Goal: Task Accomplishment & Management: Manage account settings

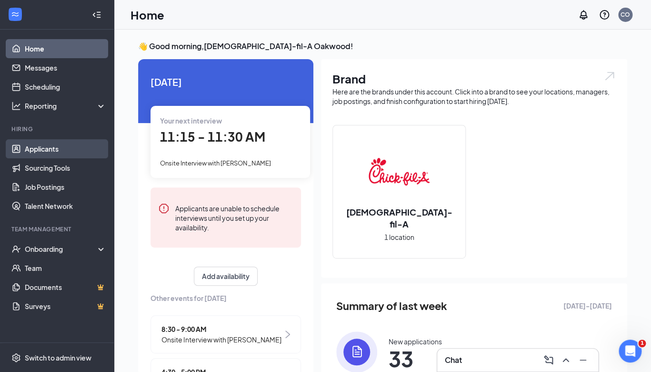
click at [50, 147] on link "Applicants" at bounding box center [65, 148] width 81 height 19
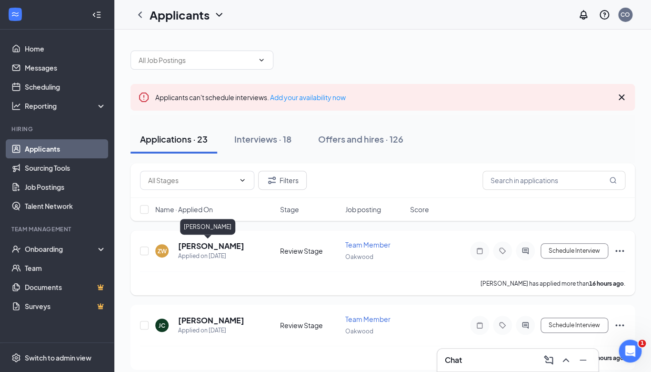
click at [188, 242] on h5 "[PERSON_NAME]" at bounding box center [211, 246] width 66 height 10
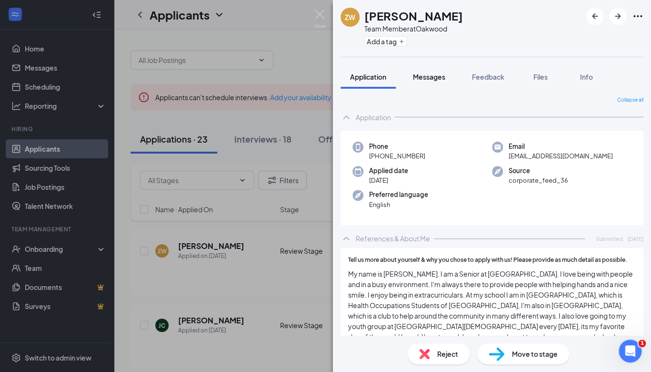
click at [433, 82] on button "Messages" at bounding box center [429, 77] width 51 height 24
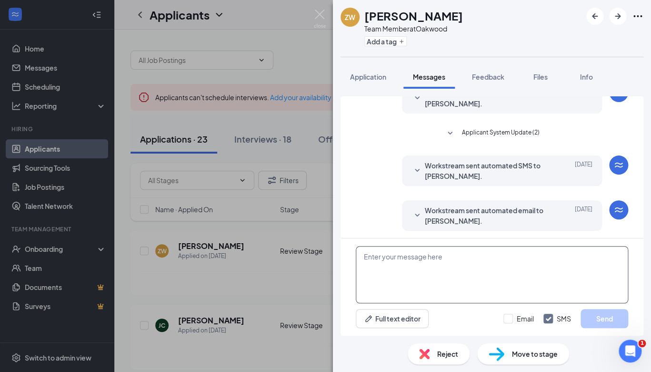
click at [415, 275] on textarea at bounding box center [492, 274] width 273 height 57
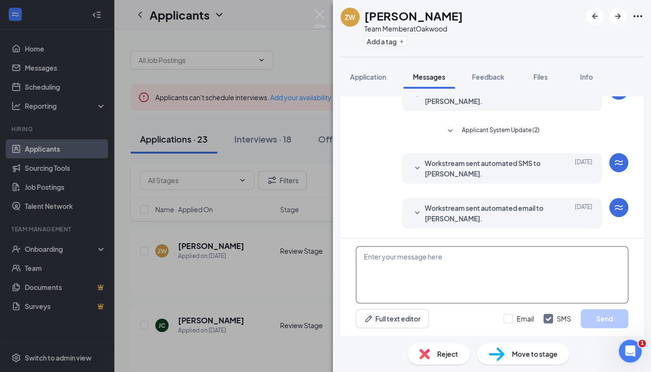
scroll to position [183, 0]
paste textarea "Hey Juleesa, Thanks for your application to join the team at [DEMOGRAPHIC_DATA]…"
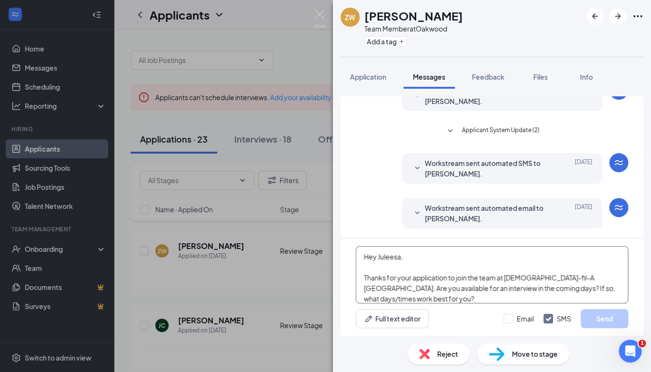
scroll to position [0, 0]
drag, startPoint x: 410, startPoint y: 260, endPoint x: 378, endPoint y: 260, distance: 31.9
click at [378, 260] on textarea "Hey Juleesa, Thanks for your application to join the team at [DEMOGRAPHIC_DATA]…" at bounding box center [492, 274] width 273 height 57
type textarea "Hey [PERSON_NAME], Thanks for your application to join the team at [DEMOGRAPHIC…"
click at [591, 316] on button "Send" at bounding box center [605, 318] width 48 height 19
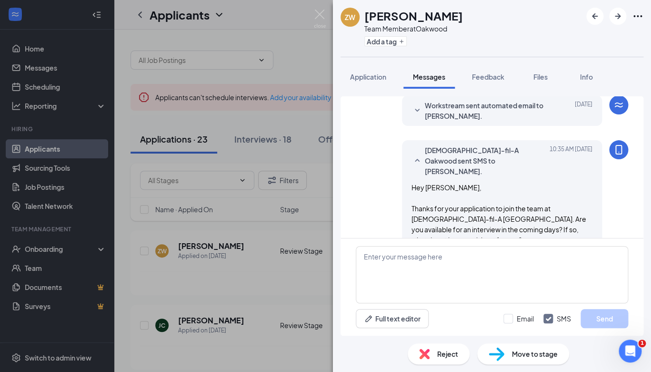
scroll to position [286, 0]
click at [319, 16] on img at bounding box center [320, 19] width 12 height 19
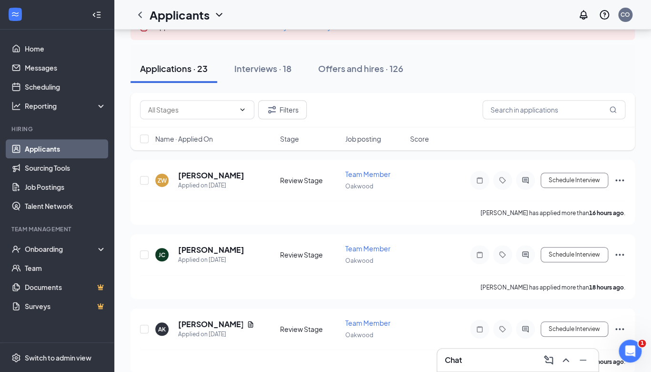
scroll to position [75, 0]
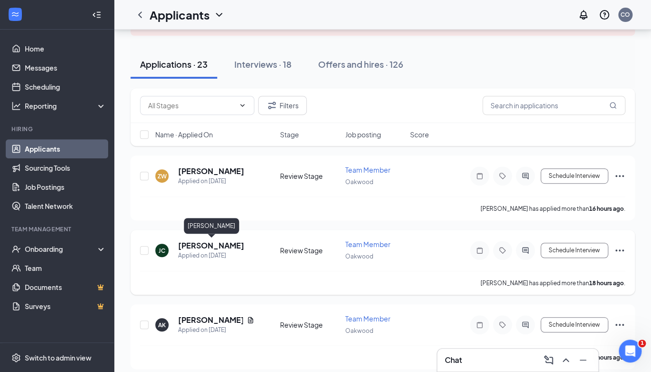
click at [223, 247] on h5 "[PERSON_NAME]" at bounding box center [211, 245] width 66 height 10
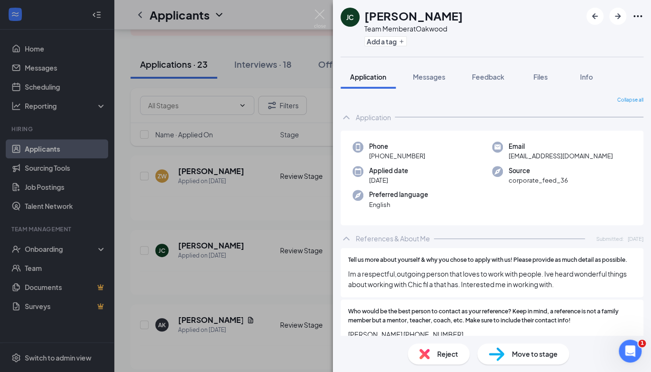
scroll to position [96, 0]
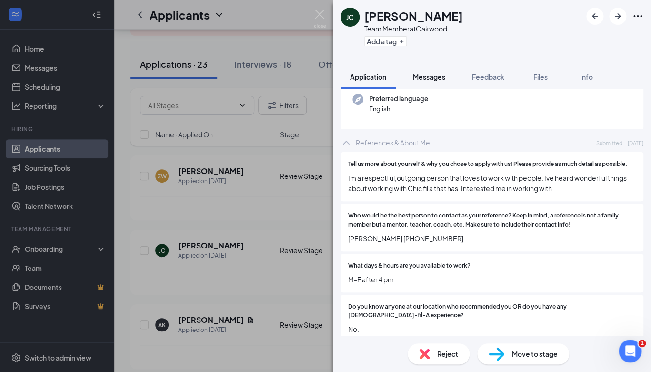
click at [430, 79] on span "Messages" at bounding box center [429, 76] width 32 height 9
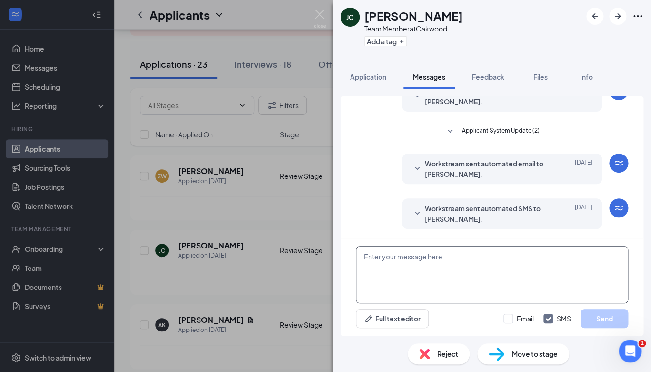
click at [400, 265] on textarea at bounding box center [492, 274] width 273 height 57
paste textarea "Hey Juleesa, Thanks for your application to join the team at [DEMOGRAPHIC_DATA]…"
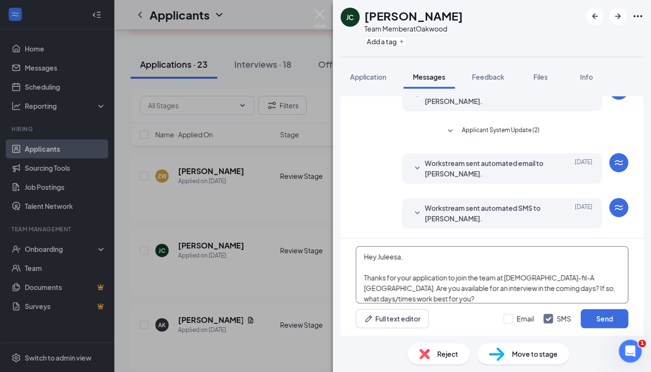
scroll to position [0, 0]
click at [405, 260] on textarea "Hey Juleesa, Thanks for your application to join the team at [DEMOGRAPHIC_DATA]…" at bounding box center [492, 274] width 273 height 57
type textarea "Hey [PERSON_NAME], Thanks for your application to join the team at [DEMOGRAPHIC…"
click at [595, 320] on button "Send" at bounding box center [605, 318] width 48 height 19
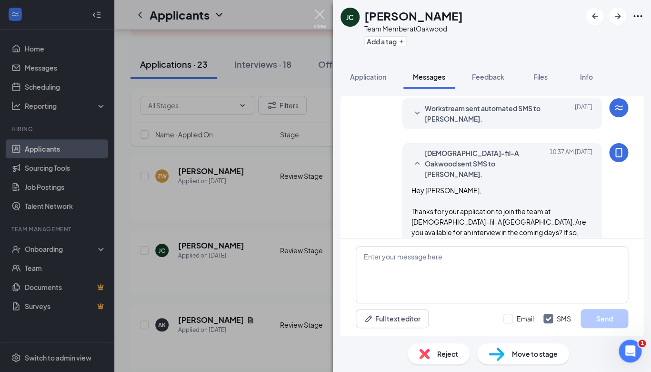
scroll to position [240, 0]
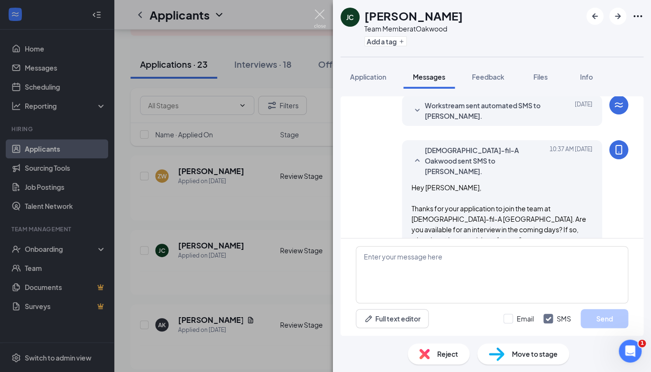
click at [317, 13] on img at bounding box center [320, 19] width 12 height 19
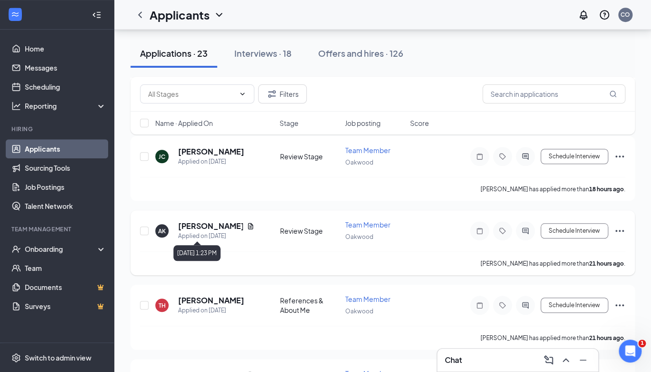
scroll to position [170, 0]
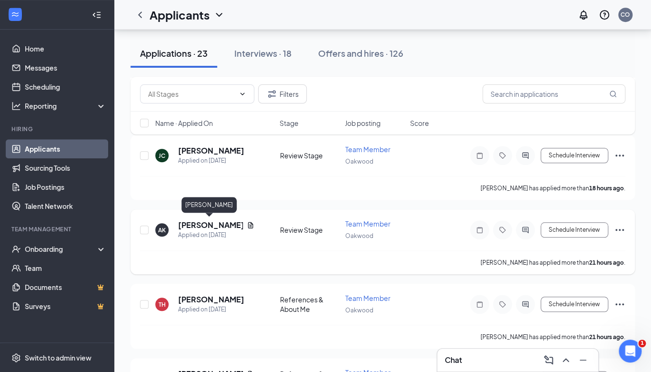
click at [224, 223] on h5 "[PERSON_NAME]" at bounding box center [210, 225] width 65 height 10
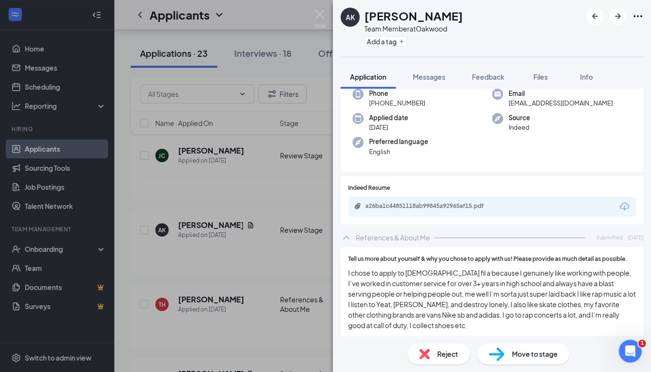
scroll to position [62, 0]
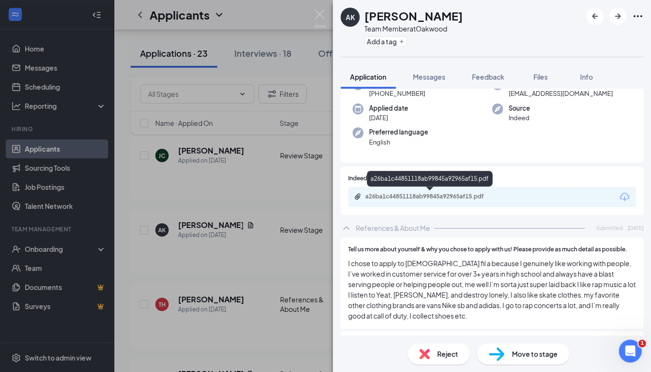
click at [495, 198] on div "a26ba1c44851118ab99845a92965af15.pdf" at bounding box center [431, 196] width 133 height 8
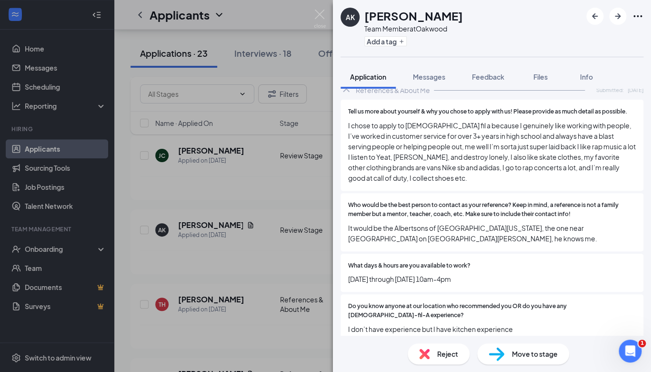
scroll to position [0, 0]
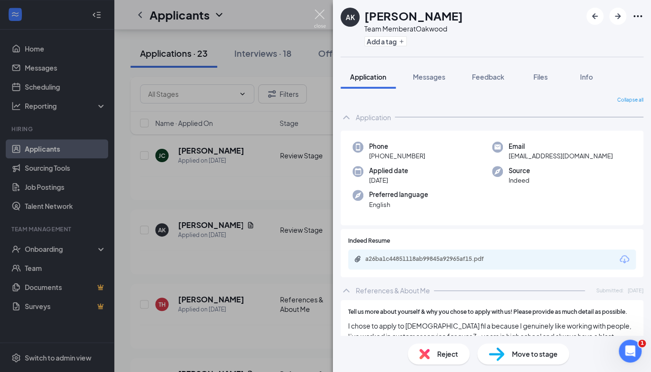
click at [321, 16] on img at bounding box center [320, 19] width 12 height 19
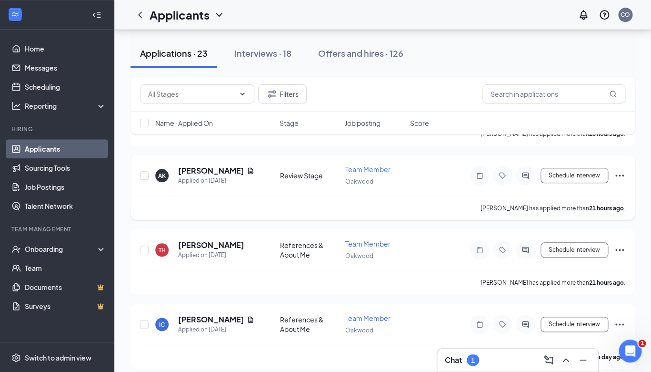
scroll to position [232, 0]
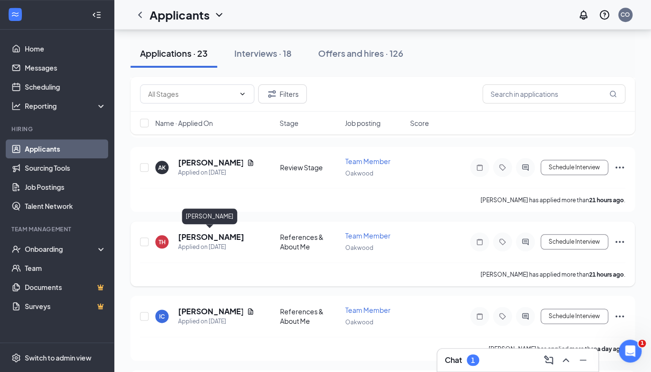
click at [210, 235] on h5 "[PERSON_NAME]" at bounding box center [211, 237] width 66 height 10
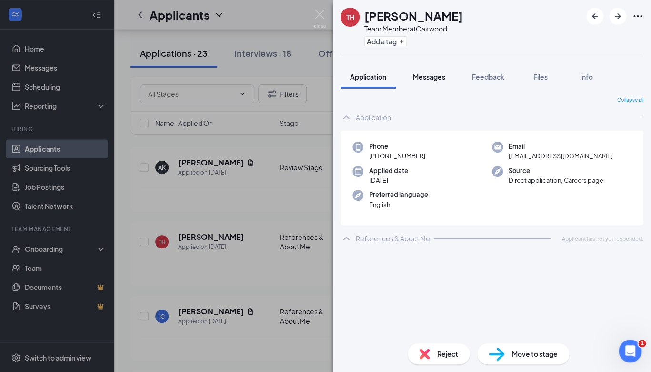
click at [434, 78] on span "Messages" at bounding box center [429, 76] width 32 height 9
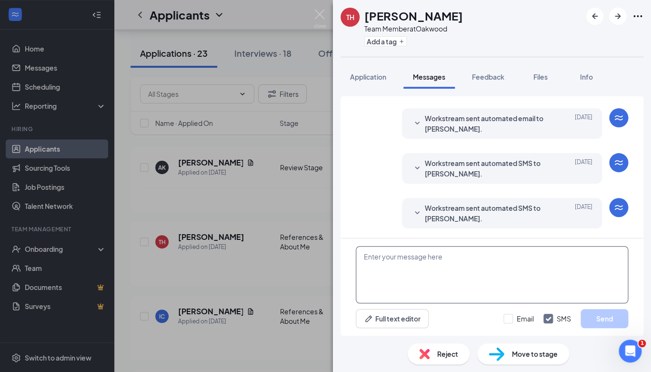
scroll to position [66, 0]
click at [455, 257] on textarea at bounding box center [492, 274] width 273 height 57
paste textarea "Hey Juleesa, Thanks for your application to join the team at [DEMOGRAPHIC_DATA]…"
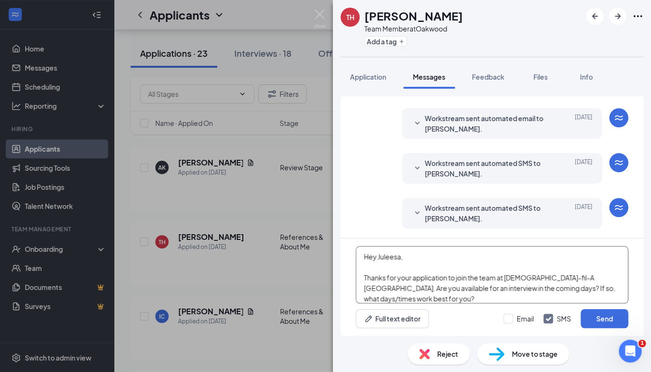
scroll to position [0, 0]
click at [408, 254] on textarea "Hey Juleesa, Thanks for your application to join the team at [DEMOGRAPHIC_DATA]…" at bounding box center [492, 274] width 273 height 57
type textarea "Hey [PERSON_NAME], Thanks for your application to join the team at [DEMOGRAPHIC…"
click at [604, 322] on button "Send" at bounding box center [605, 318] width 48 height 19
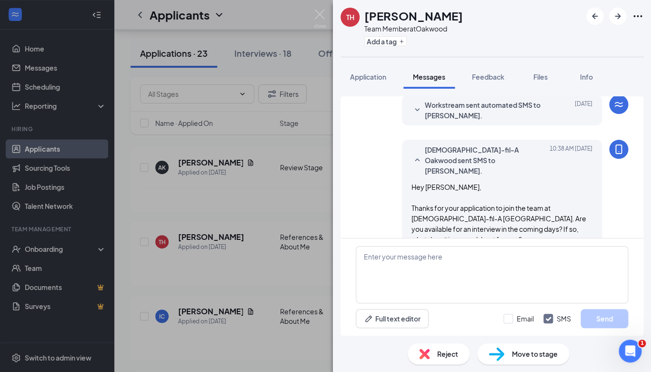
scroll to position [169, 0]
click at [320, 17] on img at bounding box center [320, 19] width 12 height 19
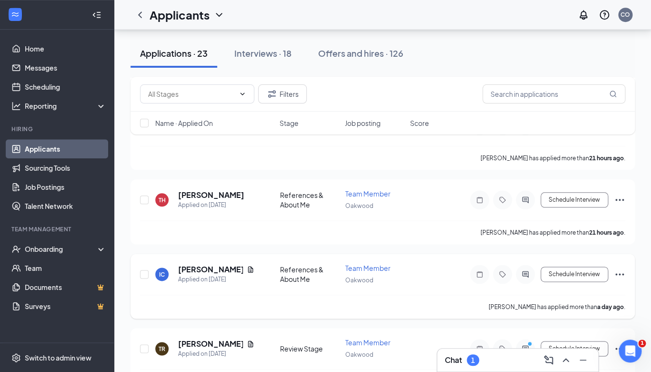
scroll to position [273, 0]
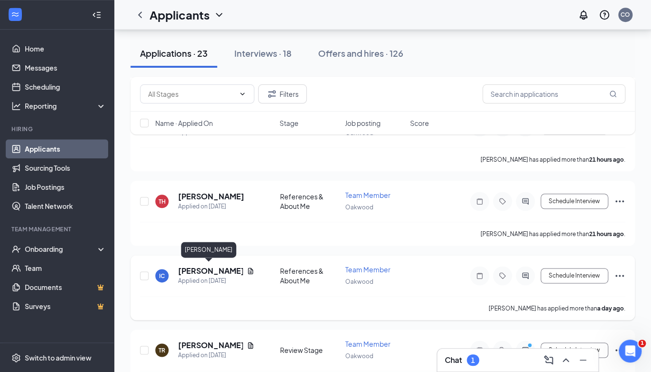
click at [209, 268] on h5 "[PERSON_NAME]" at bounding box center [210, 270] width 65 height 10
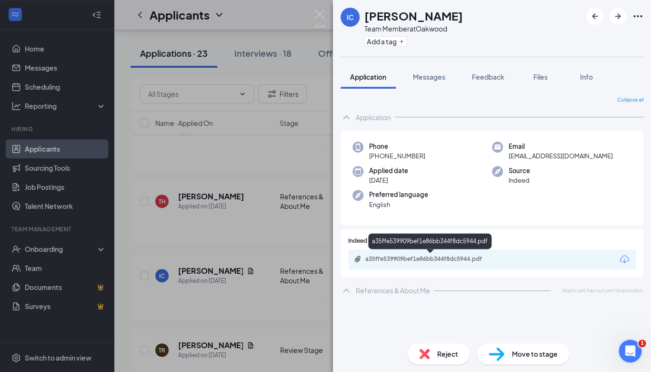
click at [419, 259] on div "a35ffe539909bef1e86bb344f8dc5944.pdf" at bounding box center [431, 259] width 133 height 8
click at [441, 80] on span "Messages" at bounding box center [429, 76] width 32 height 9
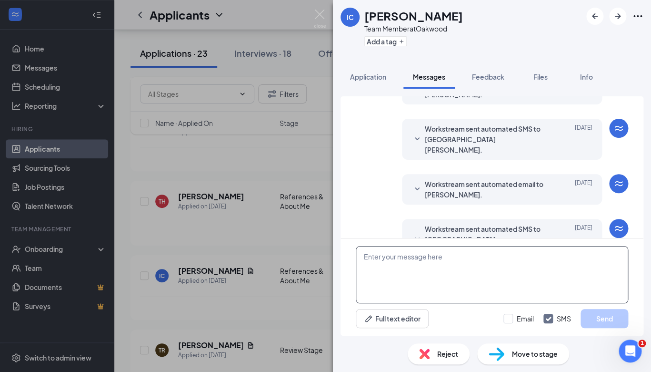
click at [451, 282] on textarea at bounding box center [492, 274] width 273 height 57
paste textarea "Hey Juleesa, Thanks for your application to join the team at [DEMOGRAPHIC_DATA]…"
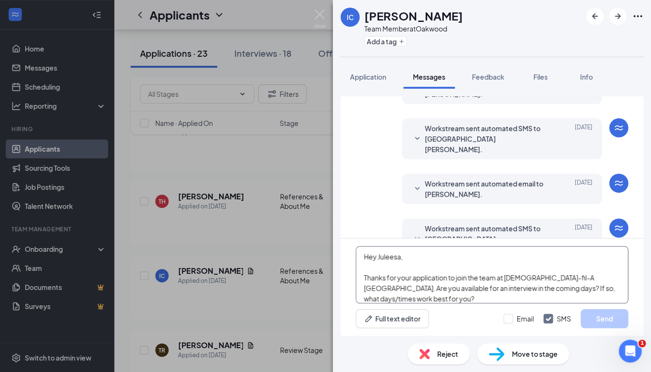
scroll to position [0, 0]
click at [405, 257] on textarea "Hey Juleesa, Thanks for your application to join the team at [DEMOGRAPHIC_DATA]…" at bounding box center [492, 274] width 273 height 57
type textarea "Hey [PERSON_NAME], Thanks for your application to join the team at [DEMOGRAPHIC…"
click at [607, 314] on button "Send" at bounding box center [605, 318] width 48 height 19
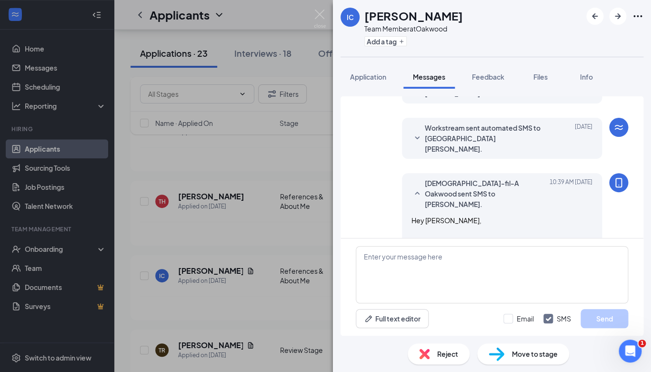
scroll to position [258, 0]
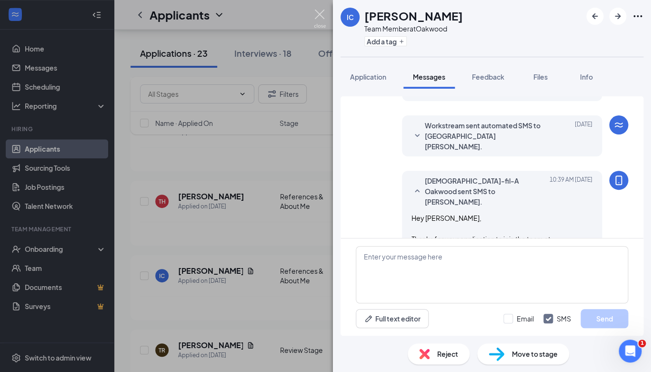
click at [322, 13] on img at bounding box center [320, 19] width 12 height 19
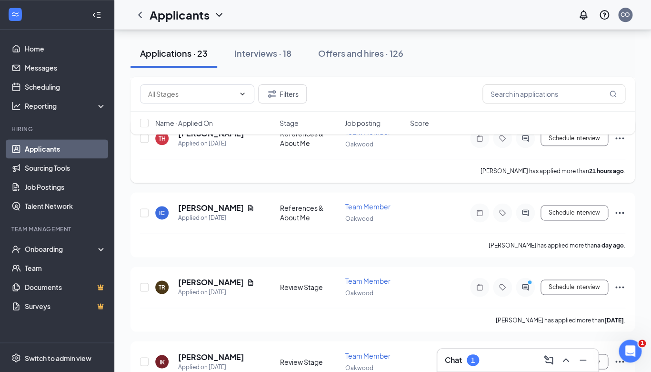
scroll to position [340, 0]
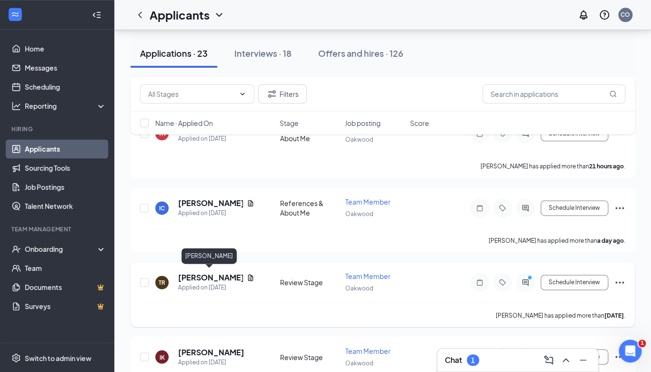
click at [213, 274] on h5 "[PERSON_NAME]" at bounding box center [210, 277] width 65 height 10
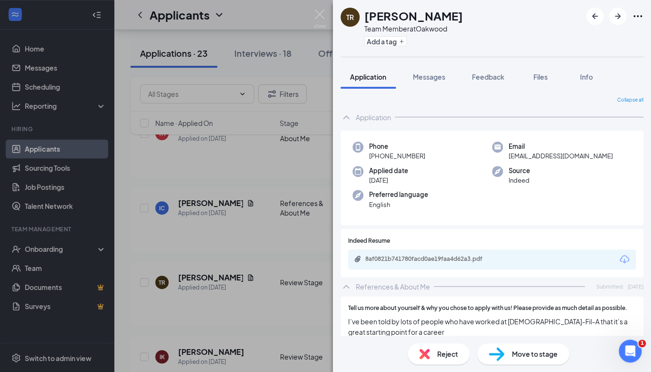
scroll to position [143, 0]
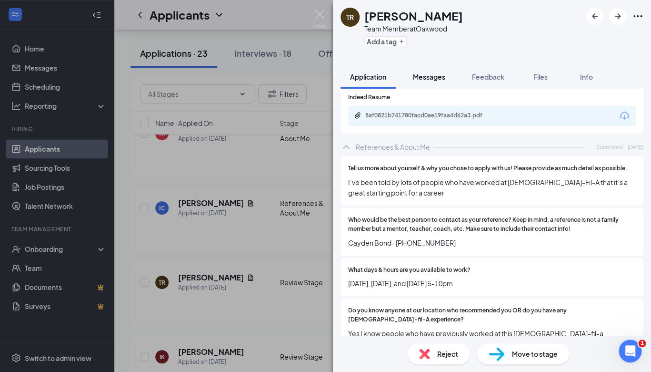
click at [429, 77] on span "Messages" at bounding box center [429, 76] width 32 height 9
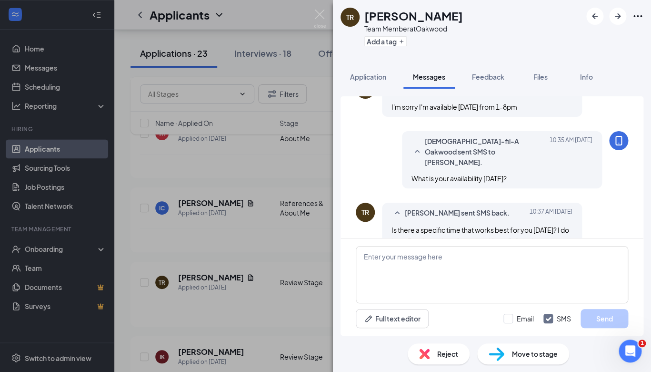
scroll to position [391, 0]
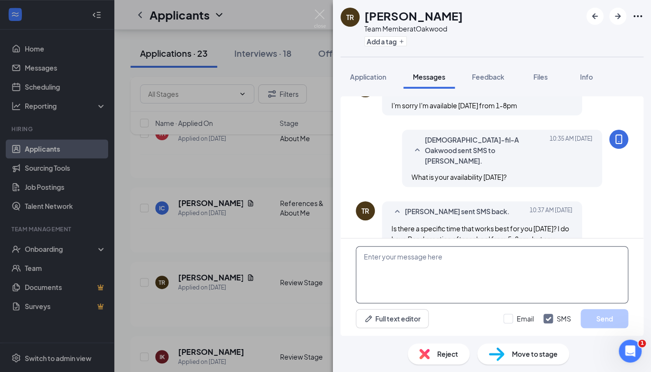
click at [455, 270] on textarea at bounding box center [492, 274] width 273 height 57
type textarea "How about 3pm?"
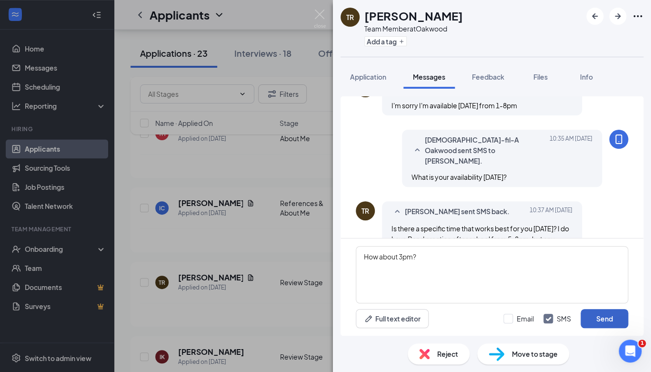
click at [595, 319] on button "Send" at bounding box center [605, 318] width 48 height 19
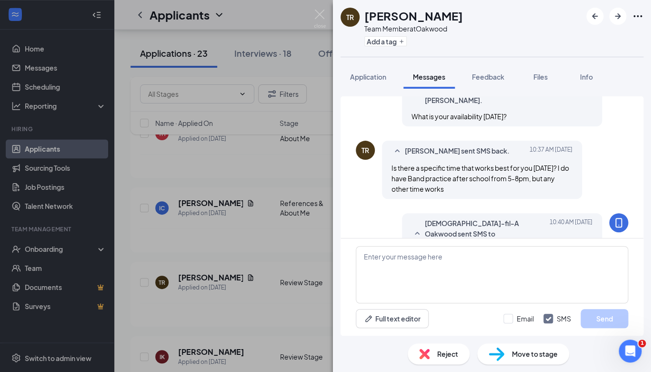
scroll to position [452, 0]
click at [320, 14] on img at bounding box center [320, 19] width 12 height 19
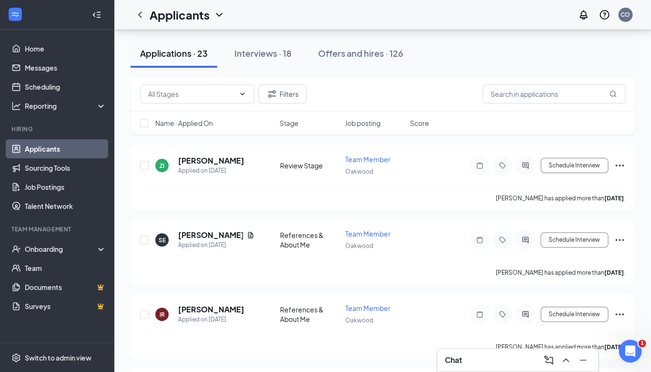
scroll to position [1559, 0]
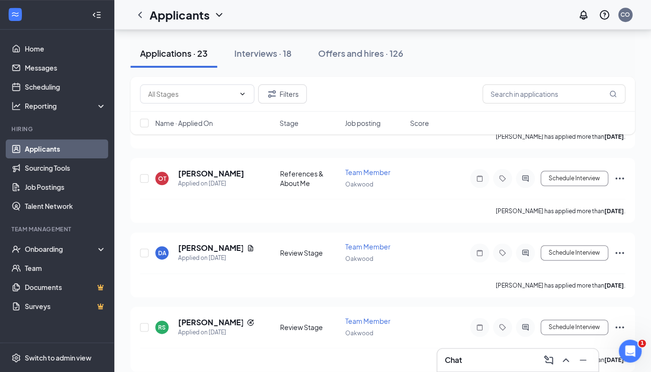
click at [485, 363] on div "Chat" at bounding box center [518, 359] width 146 height 15
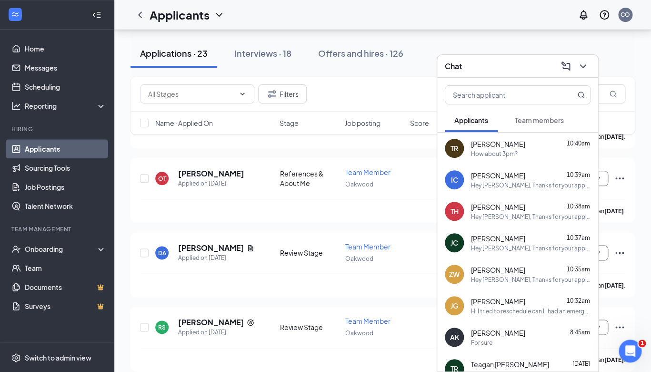
click at [539, 119] on span "Team members" at bounding box center [539, 120] width 49 height 9
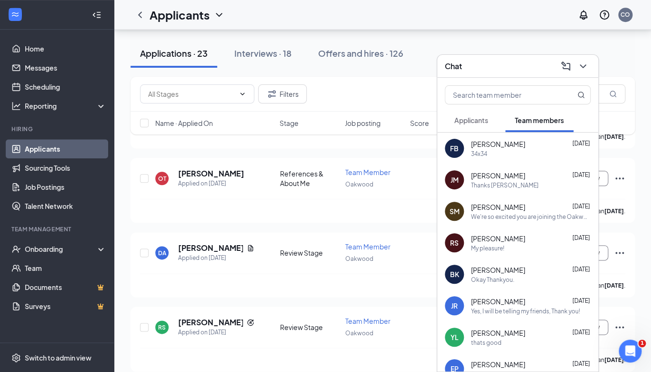
click at [469, 118] on span "Applicants" at bounding box center [472, 120] width 34 height 9
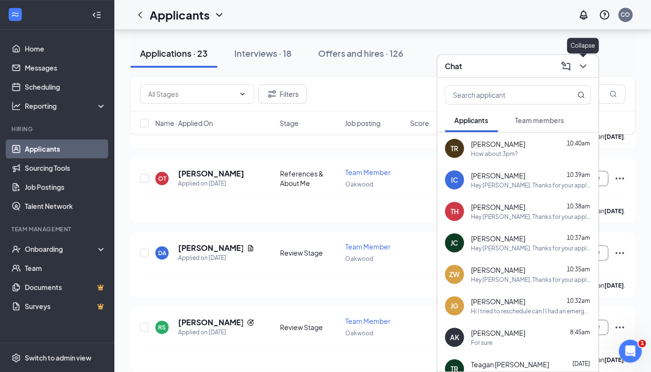
click at [583, 68] on icon "ChevronDown" at bounding box center [582, 66] width 11 height 11
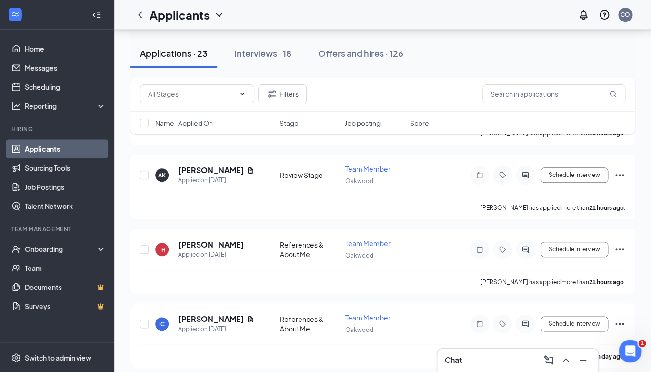
scroll to position [0, 0]
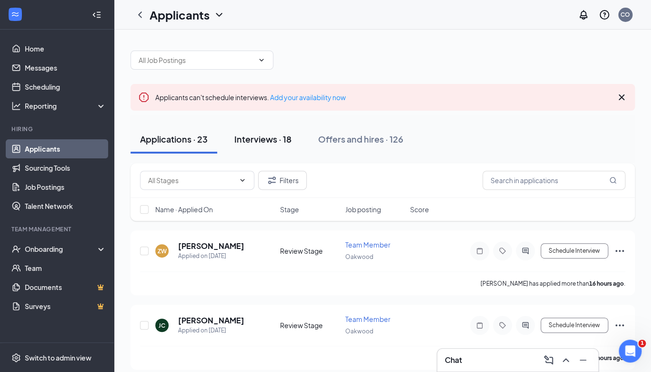
click at [251, 135] on div "Interviews · 18" at bounding box center [262, 139] width 57 height 12
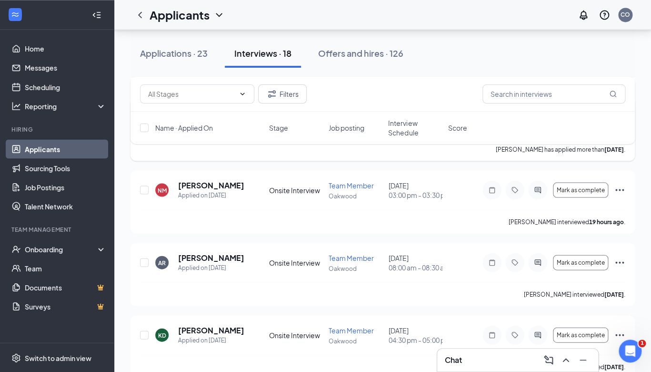
scroll to position [579, 0]
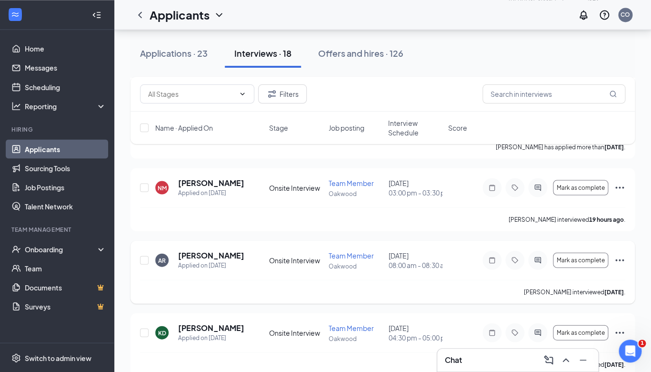
click at [618, 260] on icon "Ellipses" at bounding box center [619, 259] width 11 height 11
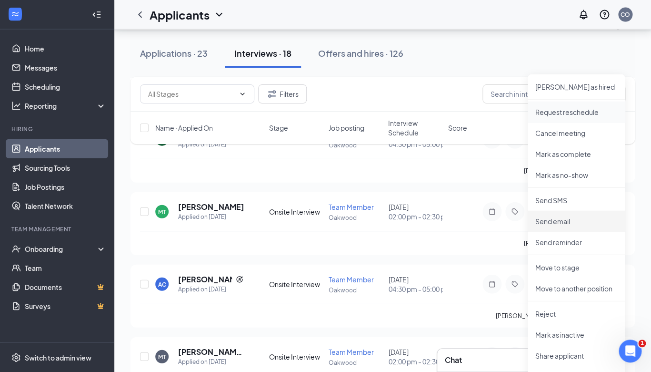
scroll to position [788, 0]
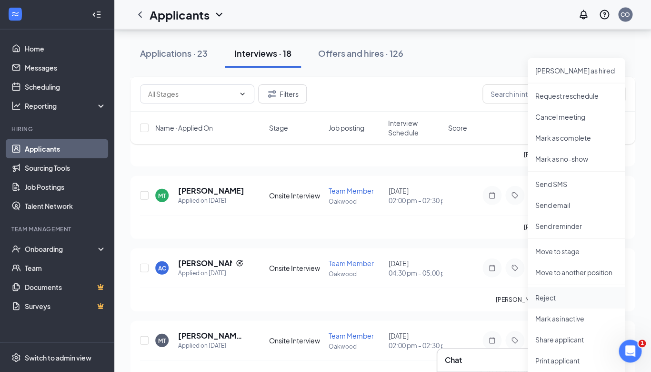
click at [550, 303] on li "Reject" at bounding box center [576, 297] width 97 height 21
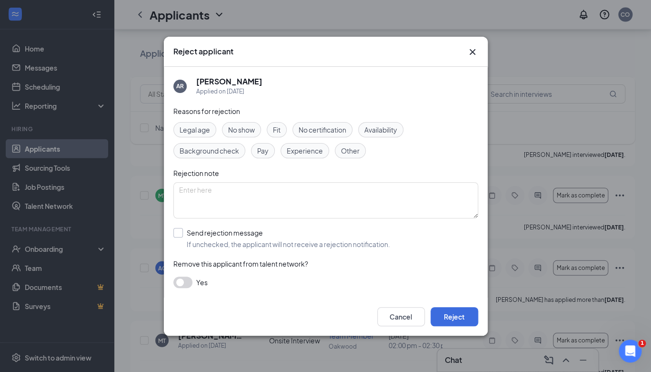
click at [179, 235] on input "Send rejection message If unchecked, the applicant will not receive a rejection…" at bounding box center [281, 238] width 217 height 21
checkbox input "true"
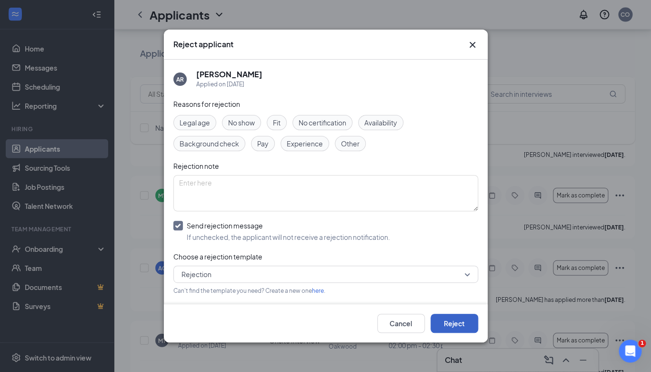
click at [442, 317] on button "Reject" at bounding box center [455, 323] width 48 height 19
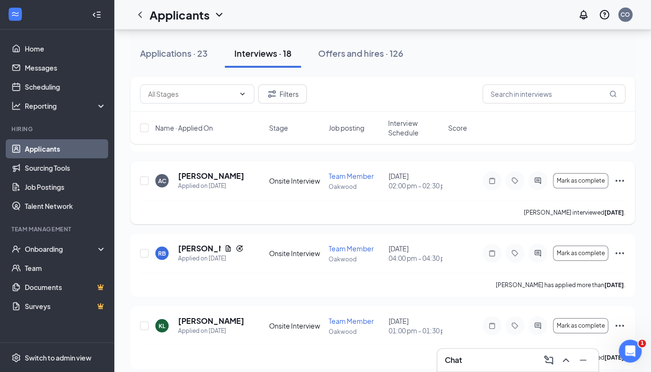
scroll to position [1102, 0]
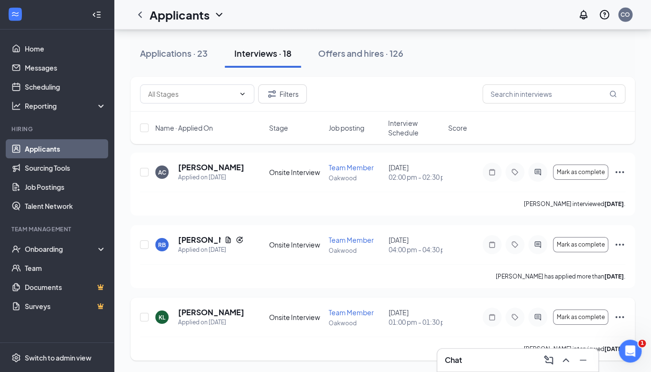
click at [615, 316] on icon "Ellipses" at bounding box center [619, 316] width 11 height 11
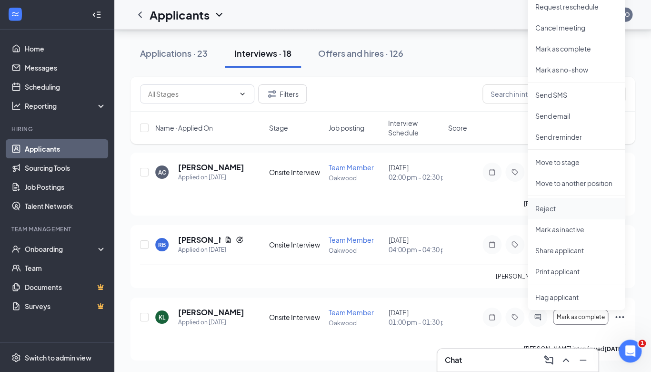
click at [553, 201] on li "Reject" at bounding box center [576, 208] width 97 height 21
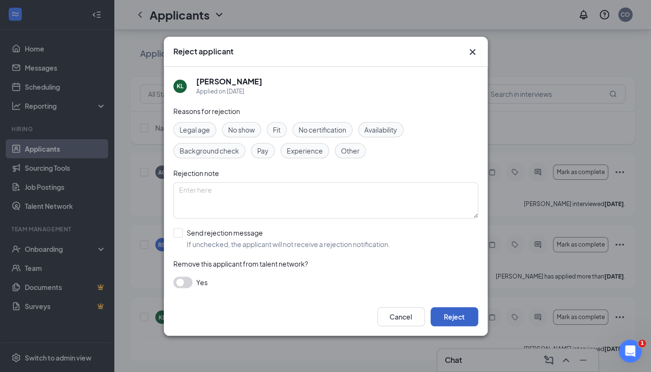
click at [445, 314] on button "Reject" at bounding box center [455, 316] width 48 height 19
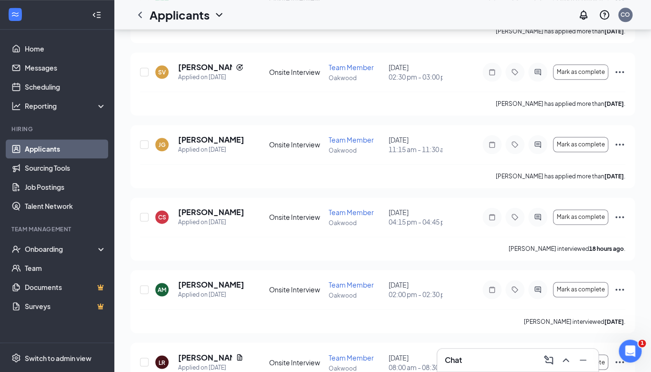
scroll to position [0, 0]
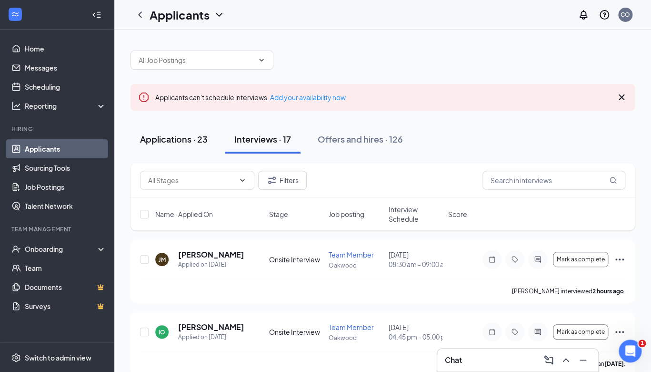
click at [190, 139] on div "Applications · 23" at bounding box center [174, 139] width 68 height 12
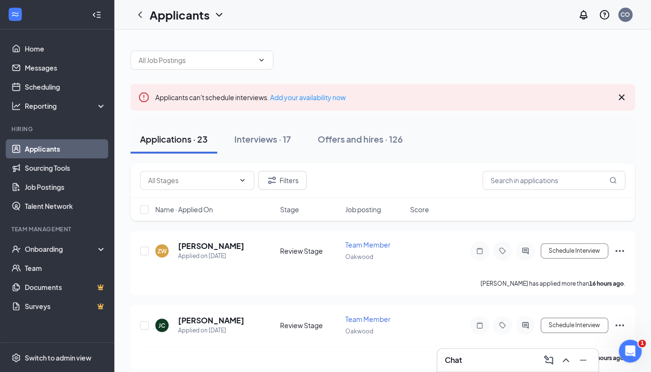
click at [472, 366] on div "Chat" at bounding box center [518, 359] width 146 height 15
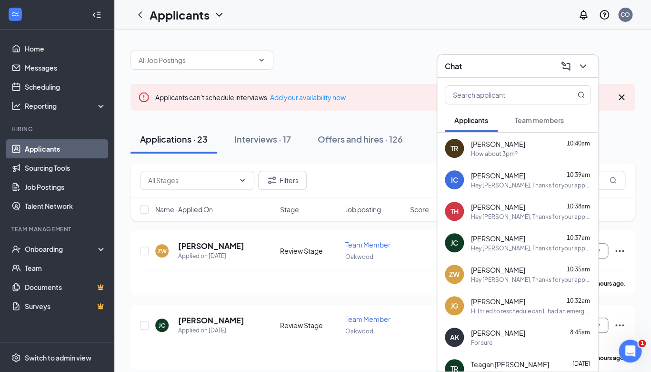
click at [536, 120] on span "Team members" at bounding box center [539, 120] width 49 height 9
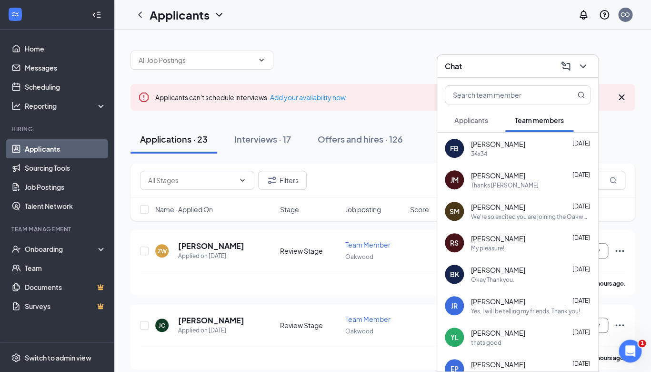
click at [480, 122] on span "Applicants" at bounding box center [472, 120] width 34 height 9
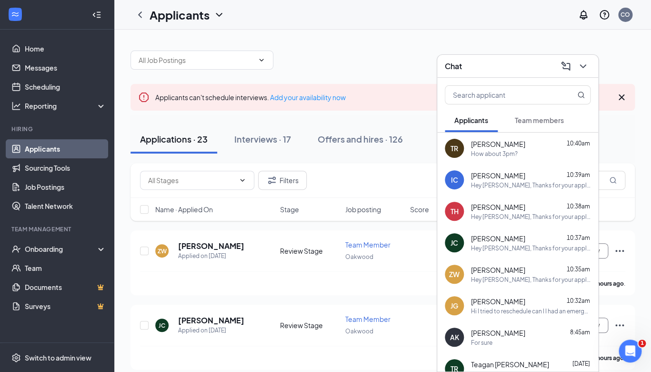
click at [518, 125] on button "Team members" at bounding box center [540, 120] width 68 height 24
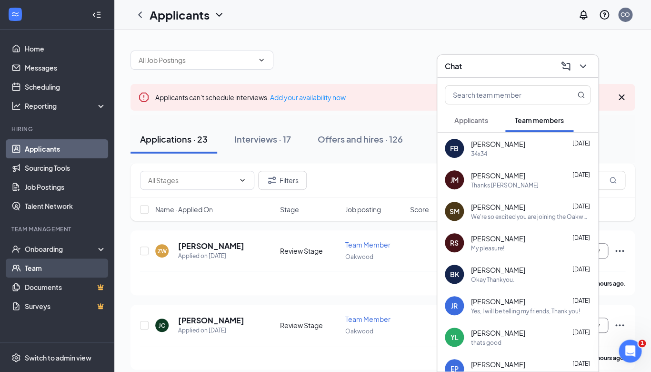
click at [41, 272] on link "Team" at bounding box center [65, 267] width 81 height 19
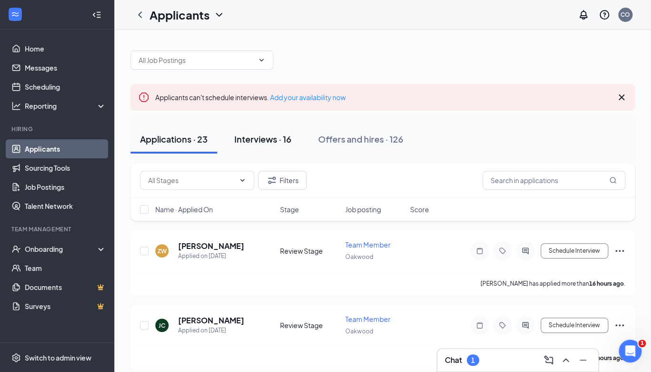
click at [263, 144] on div "Interviews · 16" at bounding box center [262, 139] width 57 height 12
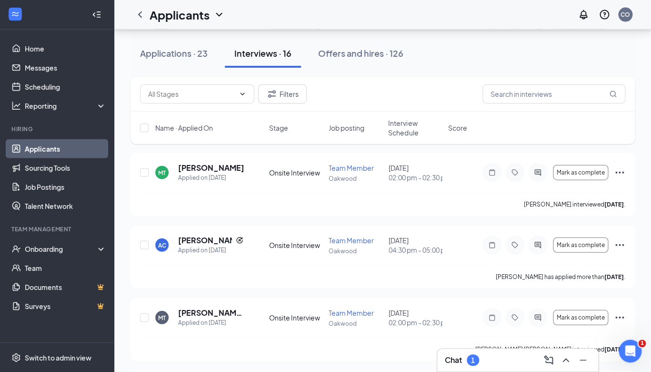
scroll to position [739, 0]
click at [202, 241] on h5 "[PERSON_NAME]" at bounding box center [205, 239] width 54 height 10
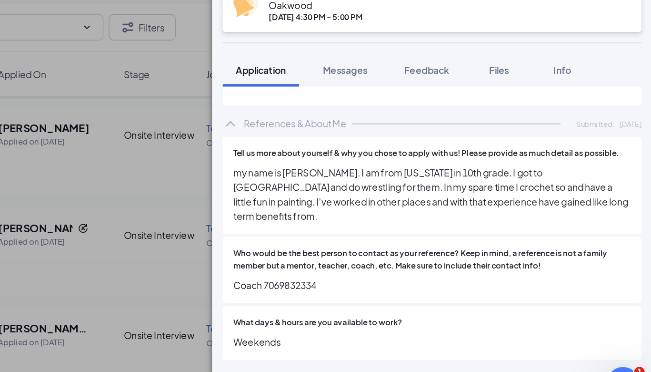
scroll to position [173, 0]
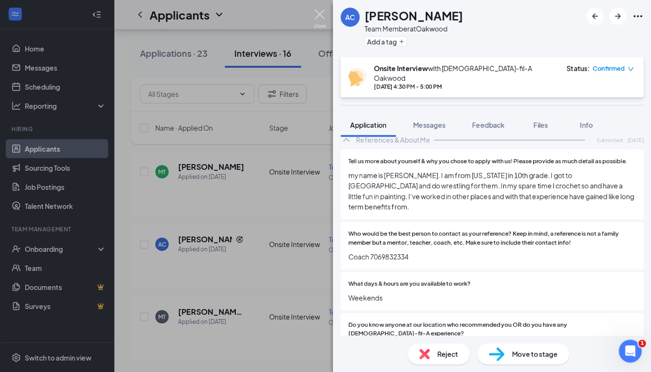
click at [324, 14] on img at bounding box center [320, 19] width 12 height 19
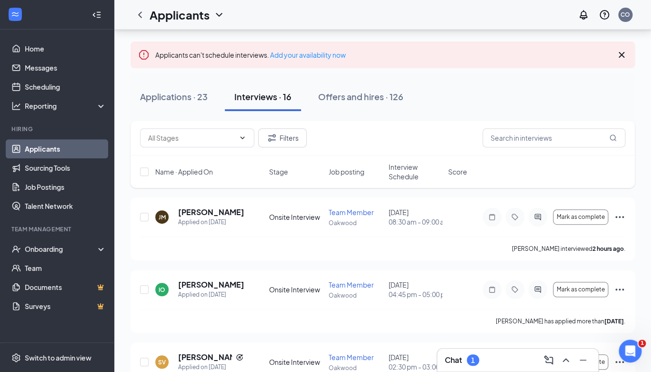
scroll to position [45, 0]
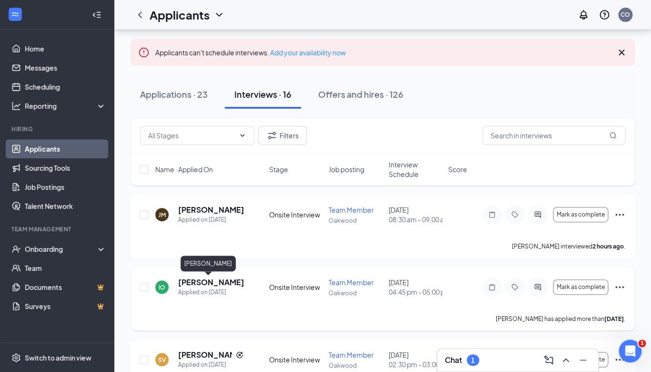
click at [213, 280] on h5 "[PERSON_NAME]" at bounding box center [210, 282] width 65 height 10
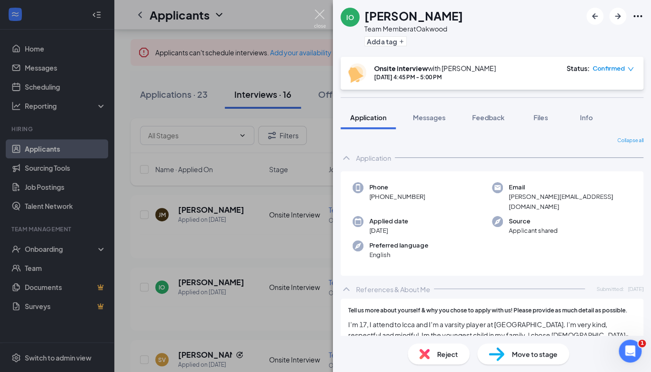
click at [320, 18] on img at bounding box center [320, 19] width 12 height 19
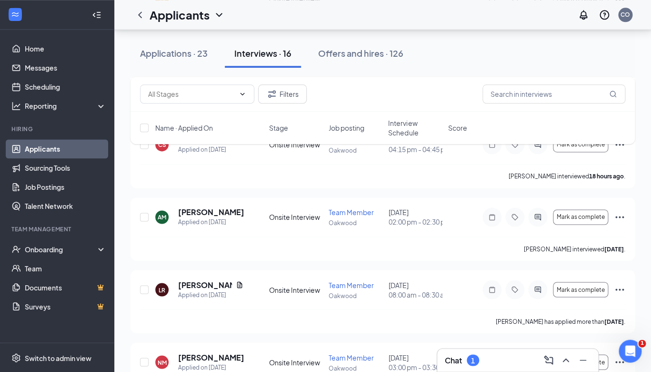
scroll to position [416, 0]
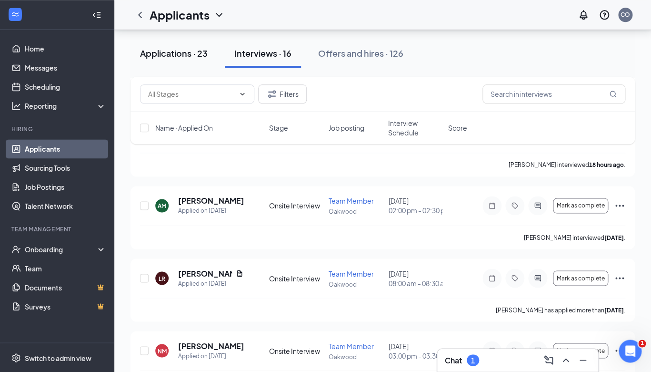
click at [199, 56] on div "Applications · 23" at bounding box center [174, 53] width 68 height 12
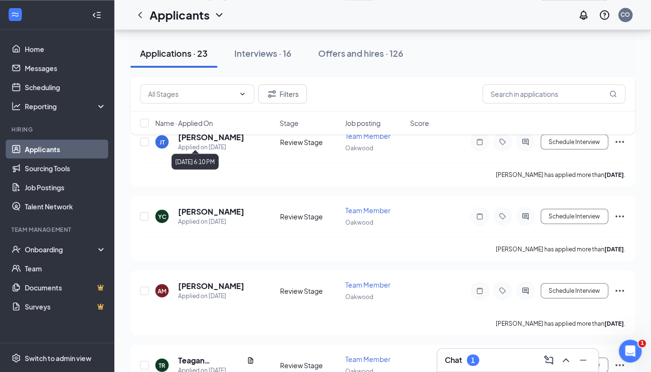
scroll to position [633, 0]
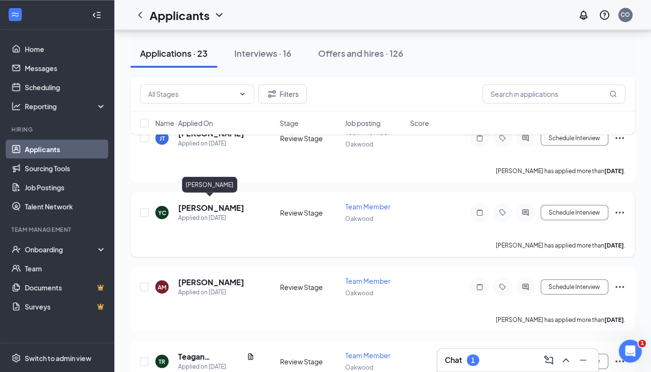
click at [206, 202] on h5 "[PERSON_NAME]" at bounding box center [211, 207] width 66 height 10
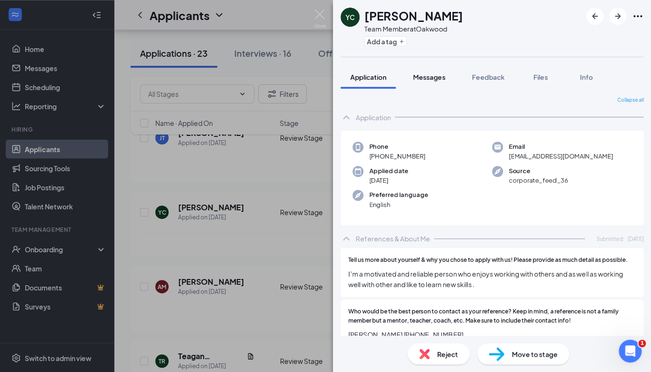
click at [422, 73] on span "Messages" at bounding box center [429, 76] width 32 height 9
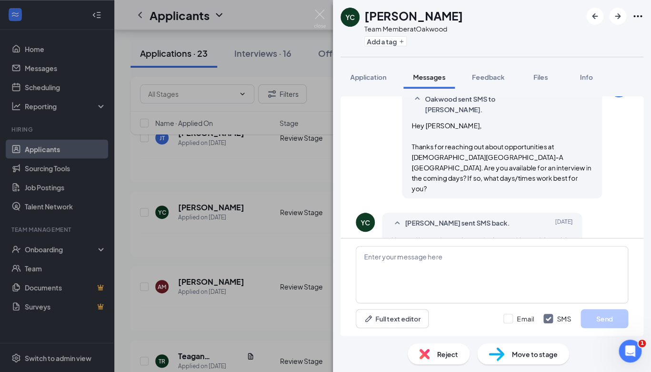
scroll to position [368, 0]
click at [474, 272] on textarea at bounding box center [492, 274] width 273 height 57
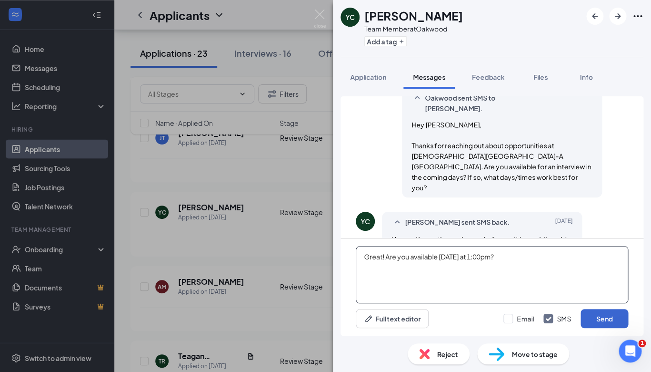
type textarea "Great! Are you available today at 1:00pm?"
click at [618, 321] on button "Send" at bounding box center [605, 318] width 48 height 19
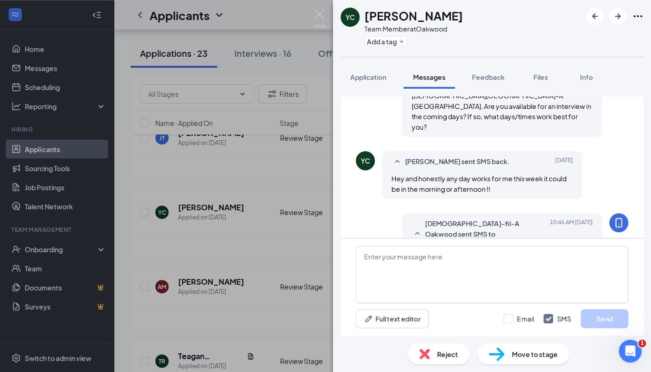
scroll to position [429, 0]
click at [321, 15] on img at bounding box center [320, 19] width 12 height 19
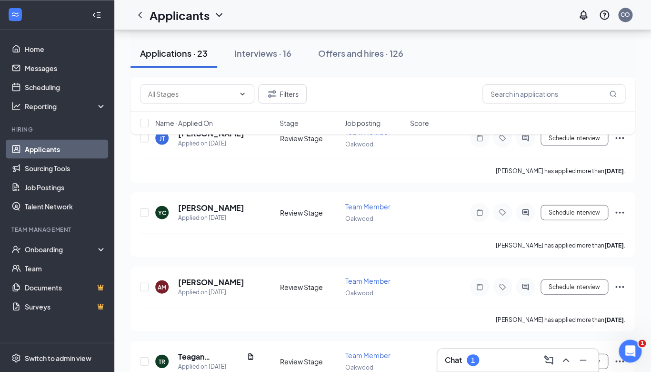
click at [517, 362] on div "Chat 1" at bounding box center [518, 359] width 146 height 15
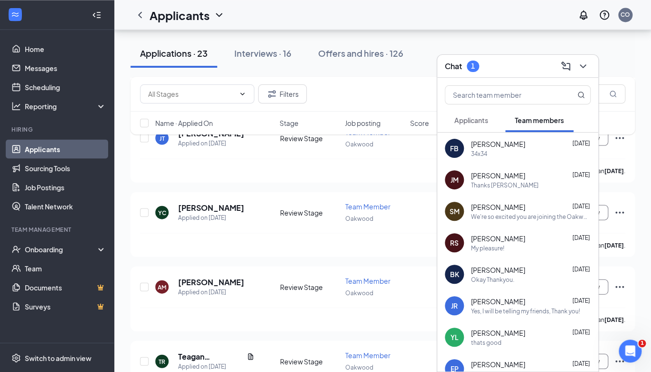
click at [488, 122] on span "Applicants" at bounding box center [472, 120] width 34 height 9
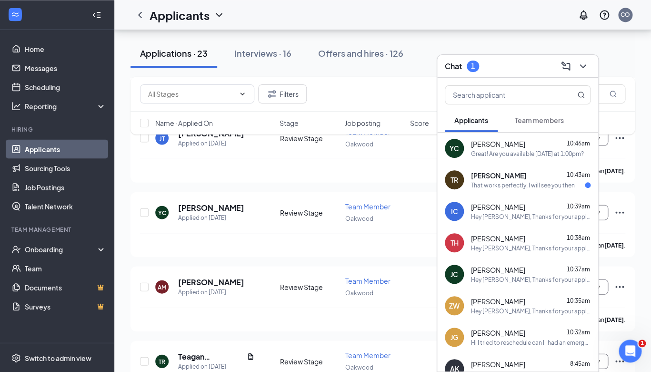
click at [509, 188] on div "That works perfectly, I will see you then" at bounding box center [523, 185] width 104 height 8
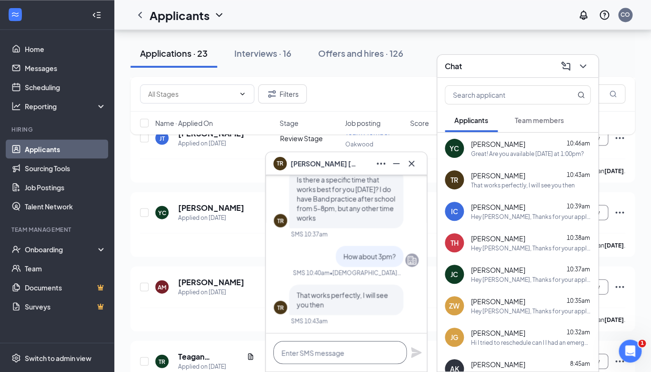
click at [308, 356] on textarea at bounding box center [339, 352] width 133 height 23
type textarea "Great, see you tomorrow!"
click at [415, 354] on icon "Plane" at bounding box center [416, 352] width 10 height 10
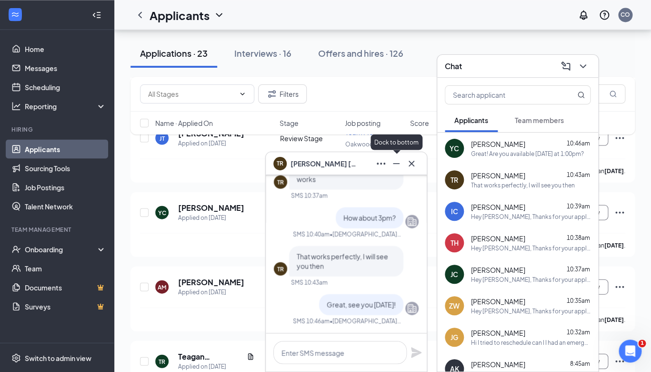
click at [398, 164] on icon "Minimize" at bounding box center [396, 163] width 11 height 11
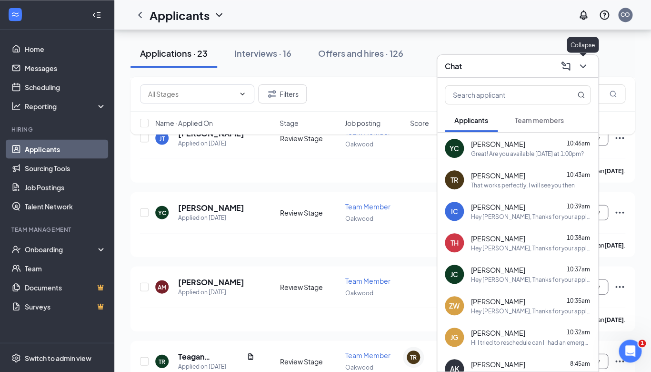
click at [583, 64] on icon "ChevronDown" at bounding box center [582, 66] width 11 height 11
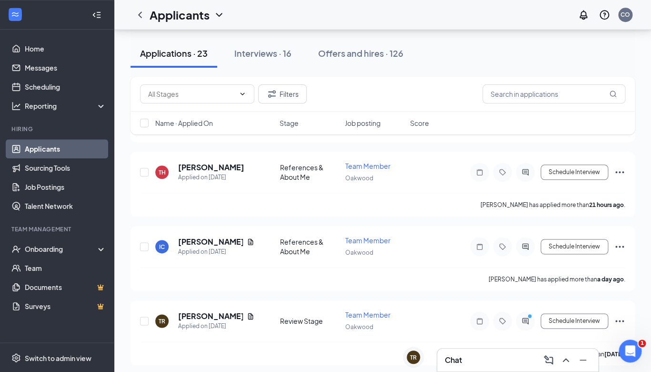
scroll to position [308, 0]
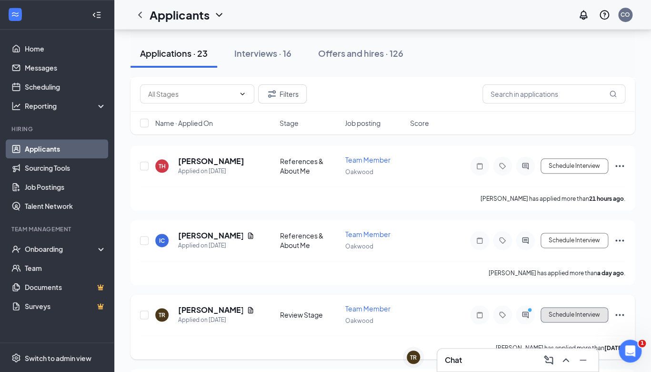
click at [558, 309] on button "Schedule Interview" at bounding box center [575, 314] width 68 height 15
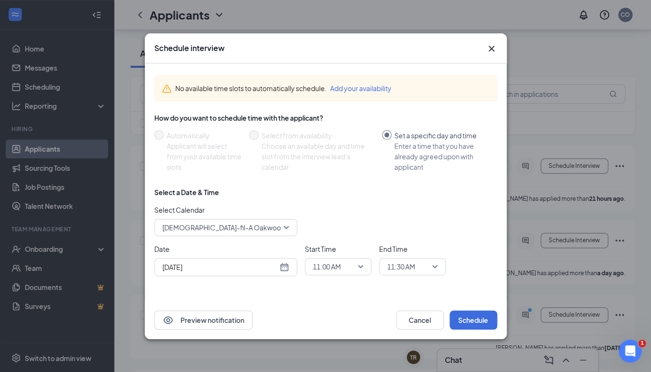
click at [286, 267] on div "Aug 27, 2025" at bounding box center [225, 267] width 127 height 10
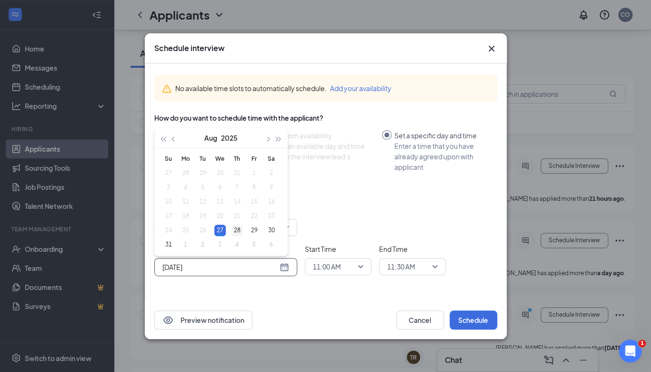
type input "Aug 28, 2025"
click at [233, 227] on div "28" at bounding box center [237, 229] width 11 height 11
click at [319, 263] on span "11:00 AM" at bounding box center [327, 266] width 28 height 14
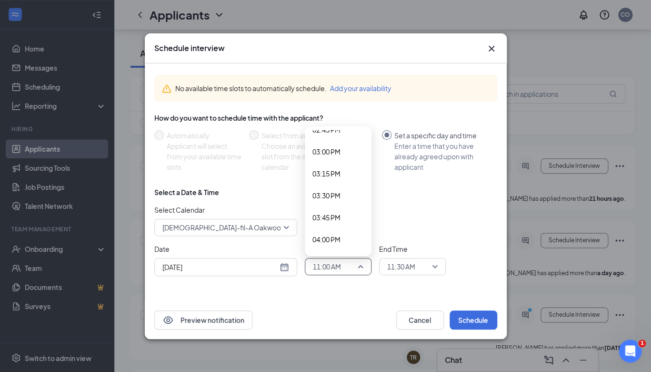
scroll to position [1290, 0]
click at [332, 168] on span "03:00 PM" at bounding box center [327, 167] width 28 height 10
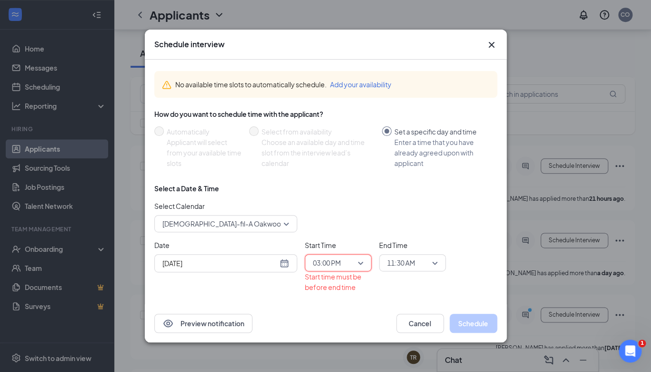
click at [402, 259] on span "11:30 AM" at bounding box center [401, 262] width 28 height 14
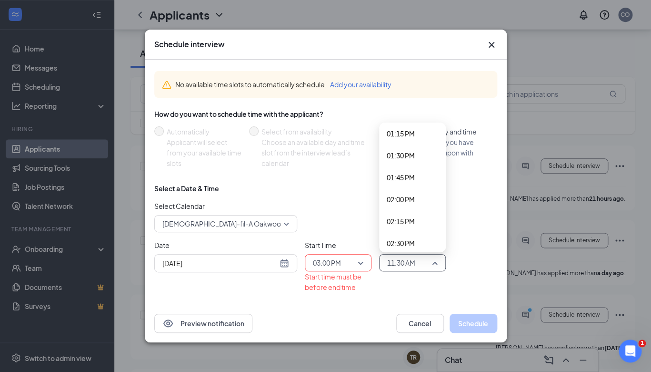
scroll to position [1261, 0]
click at [406, 231] on div "03:30 PM" at bounding box center [412, 236] width 67 height 22
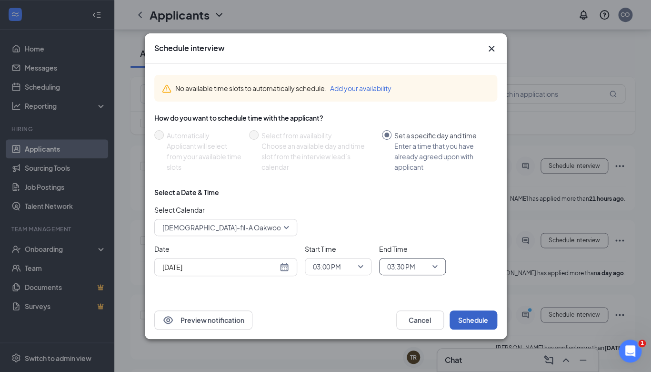
click at [475, 322] on button "Schedule" at bounding box center [474, 319] width 48 height 19
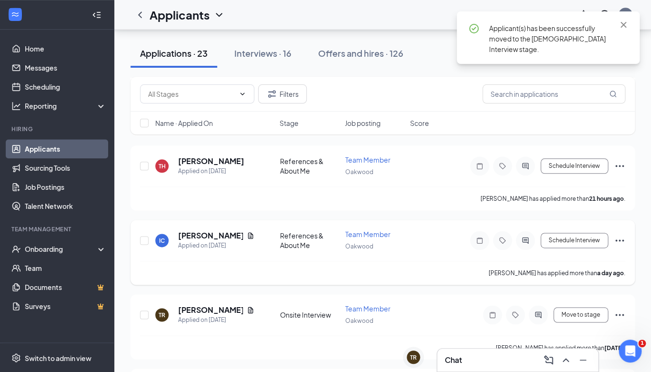
scroll to position [0, 0]
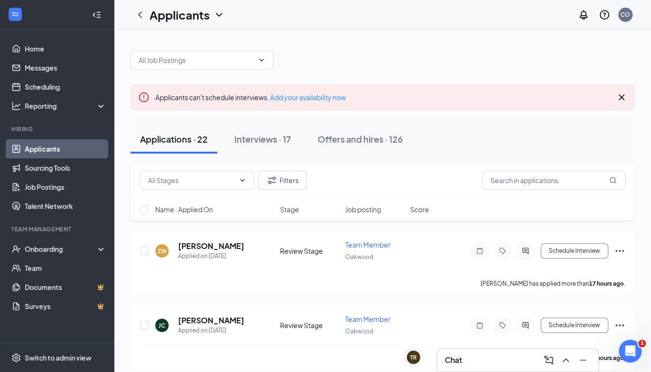
click at [491, 355] on div "Chat" at bounding box center [518, 359] width 146 height 15
